Goal: Navigation & Orientation: Find specific page/section

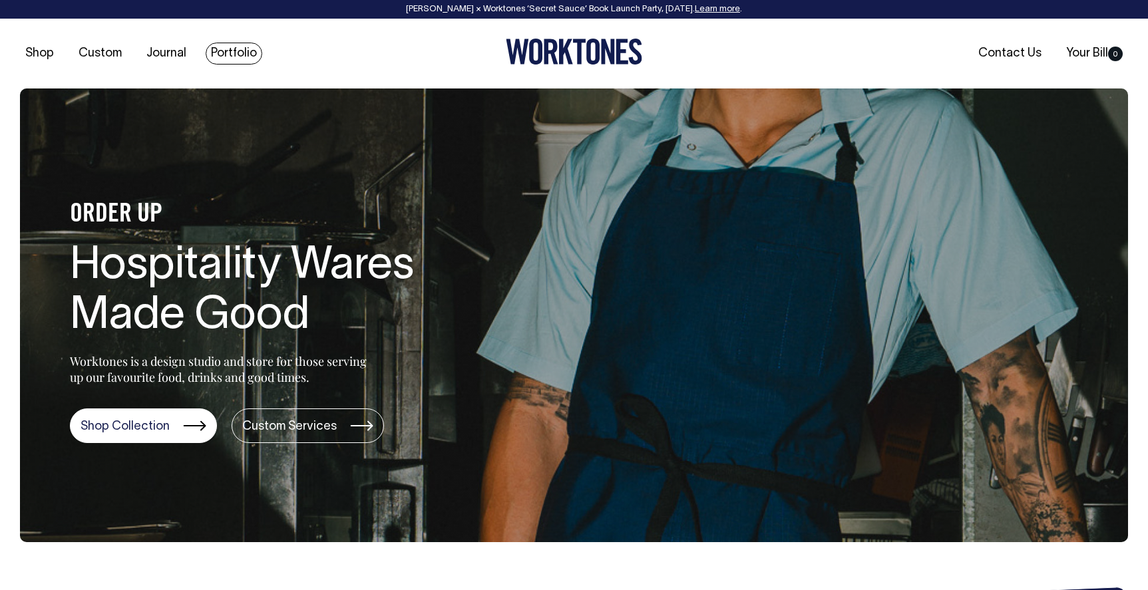
click at [216, 51] on link "Portfolio" at bounding box center [234, 54] width 57 height 22
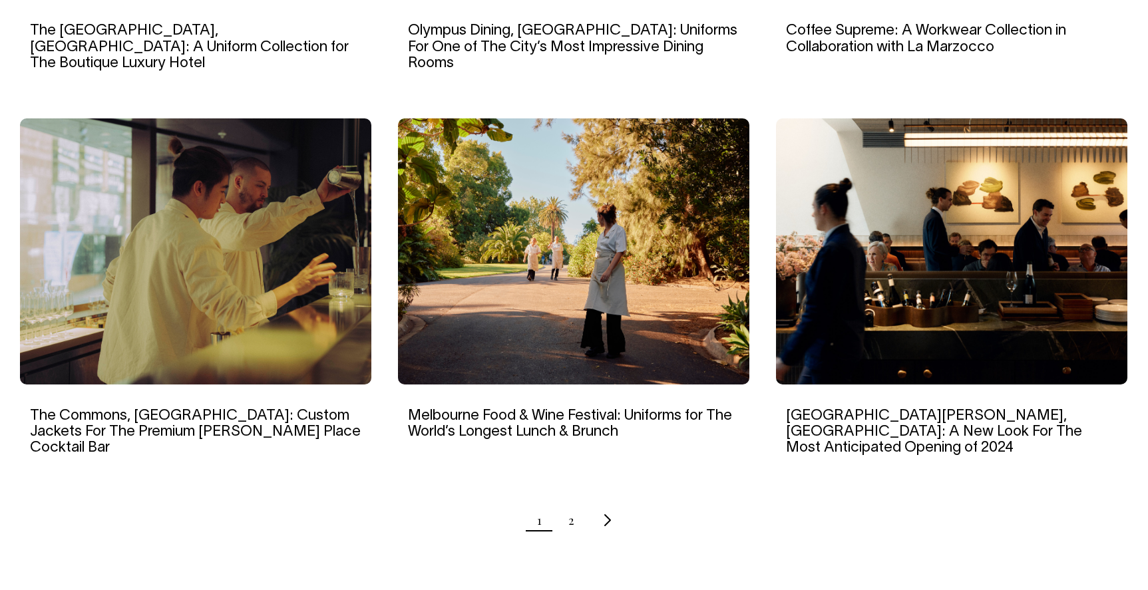
scroll to position [1235, 0]
click at [604, 513] on icon "Next page" at bounding box center [607, 520] width 9 height 14
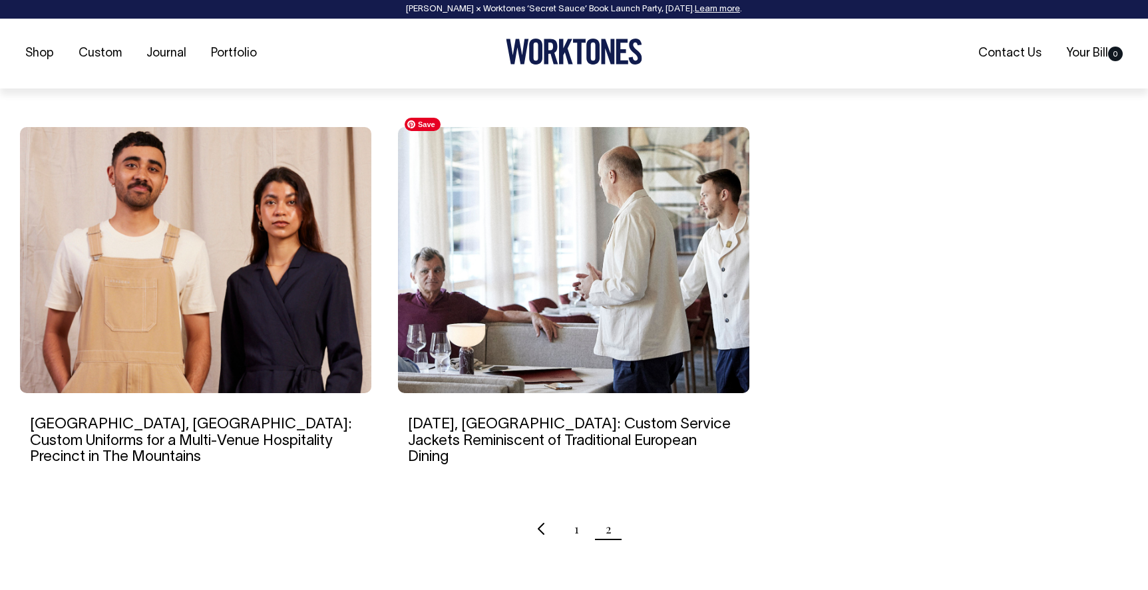
click at [611, 308] on img at bounding box center [573, 260] width 351 height 266
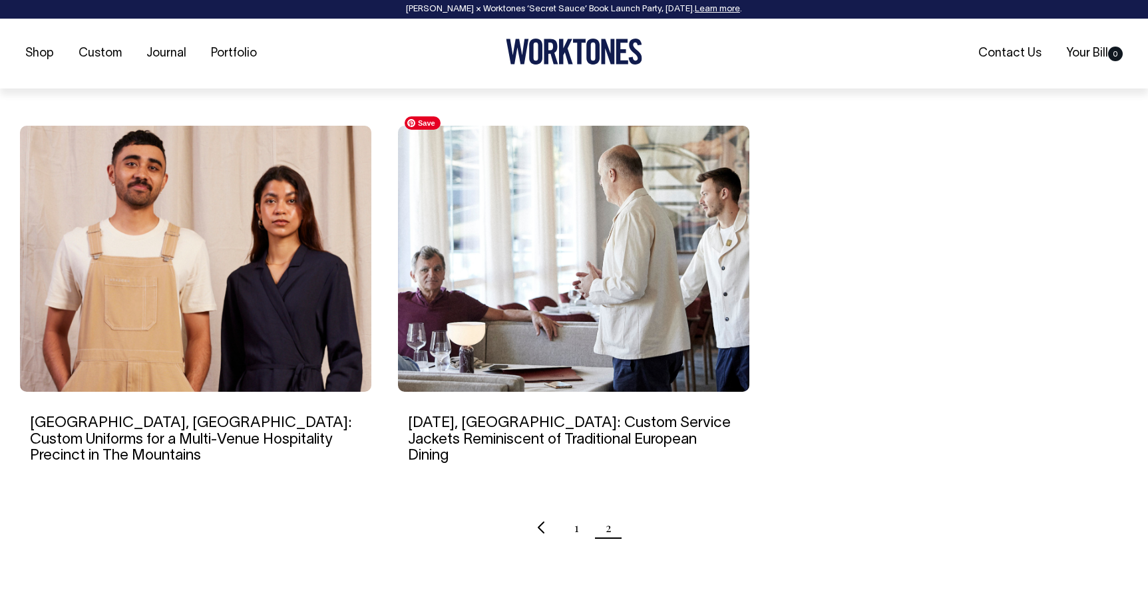
scroll to position [843, 0]
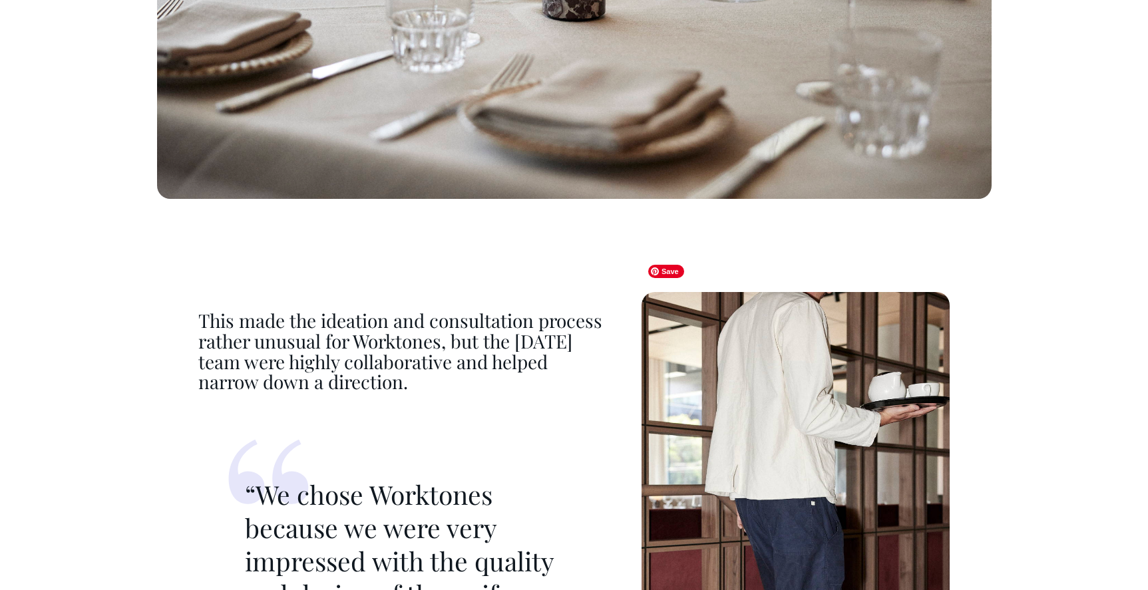
scroll to position [3849, 0]
click at [762, 396] on img at bounding box center [796, 576] width 308 height 569
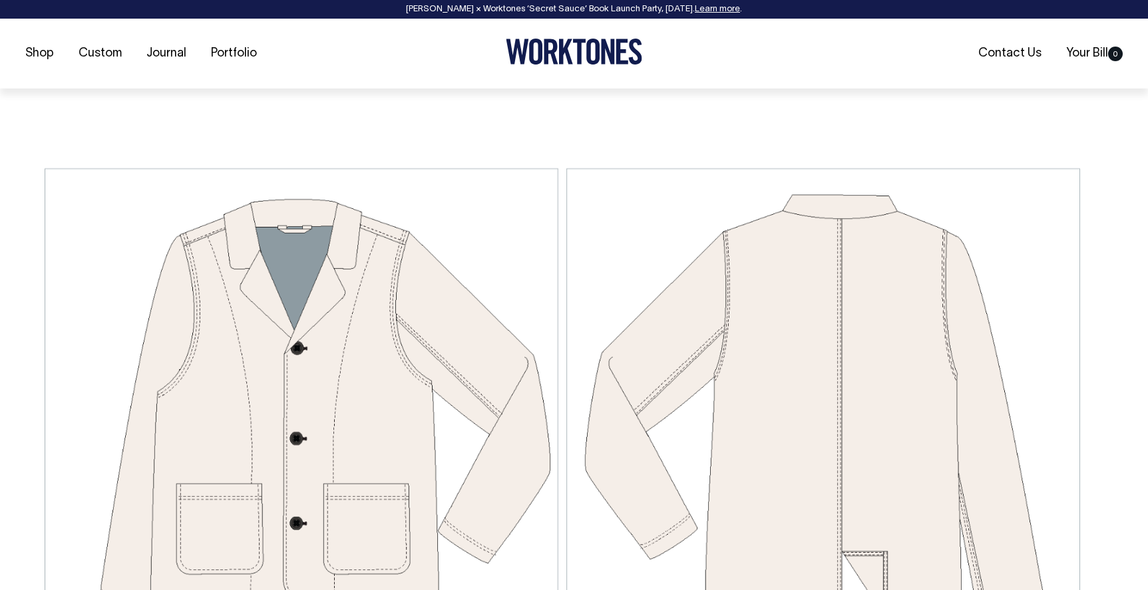
scroll to position [4940, 0]
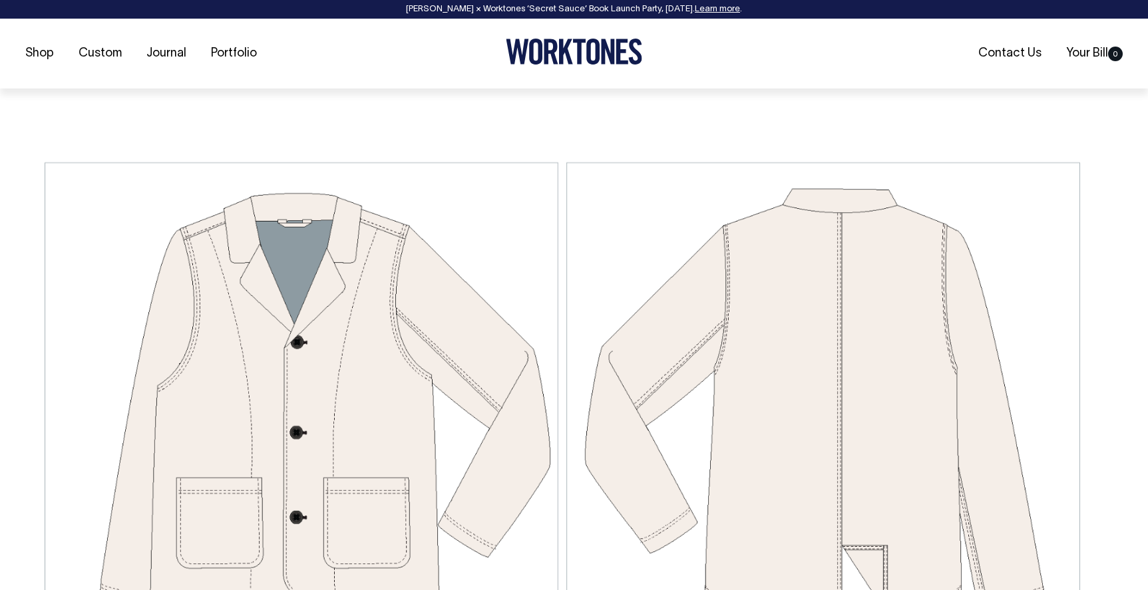
drag, startPoint x: 773, startPoint y: 412, endPoint x: 222, endPoint y: 2, distance: 687.5
click at [0, 0] on body "[PERSON_NAME] × Worktones ‘Secret Sauce’ Book Launch Party, [DATE]. Learn more …" at bounding box center [574, 432] width 1148 height 10744
